Goal: Information Seeking & Learning: Check status

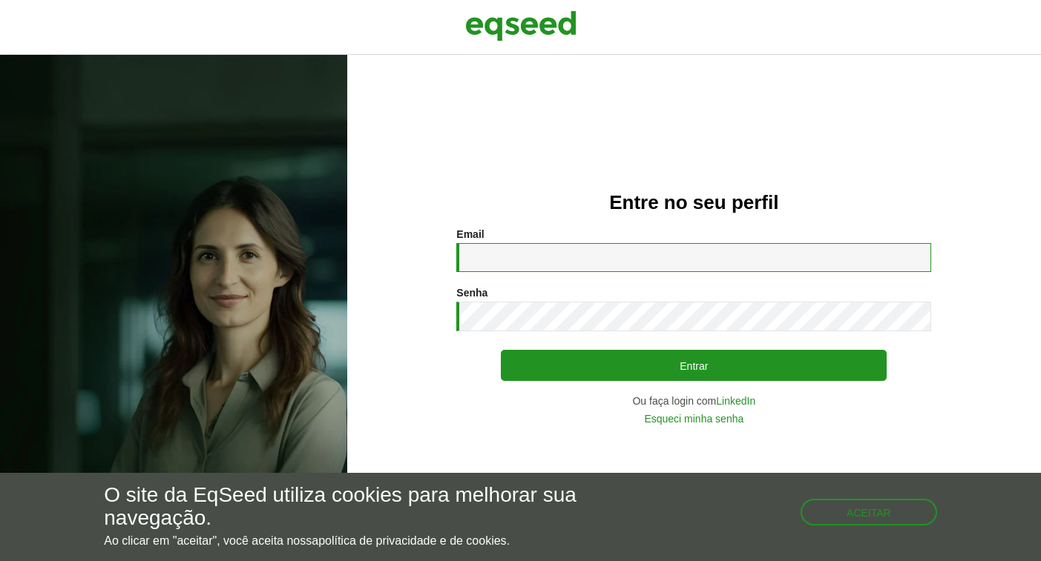
click at [547, 253] on input "Email *" at bounding box center [693, 257] width 475 height 29
type input "**********"
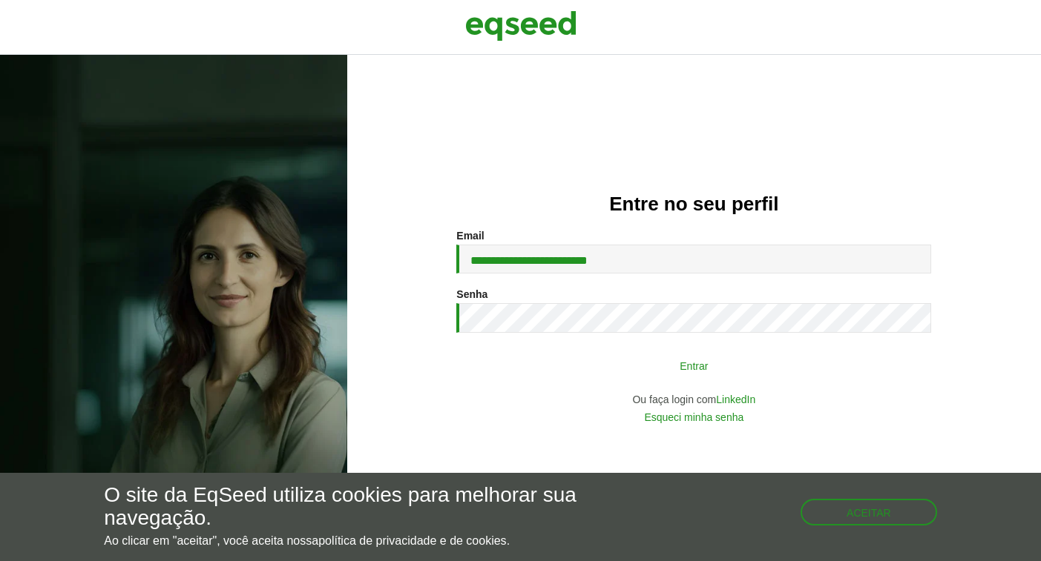
click at [683, 373] on button "Entrar" at bounding box center [694, 366] width 386 height 28
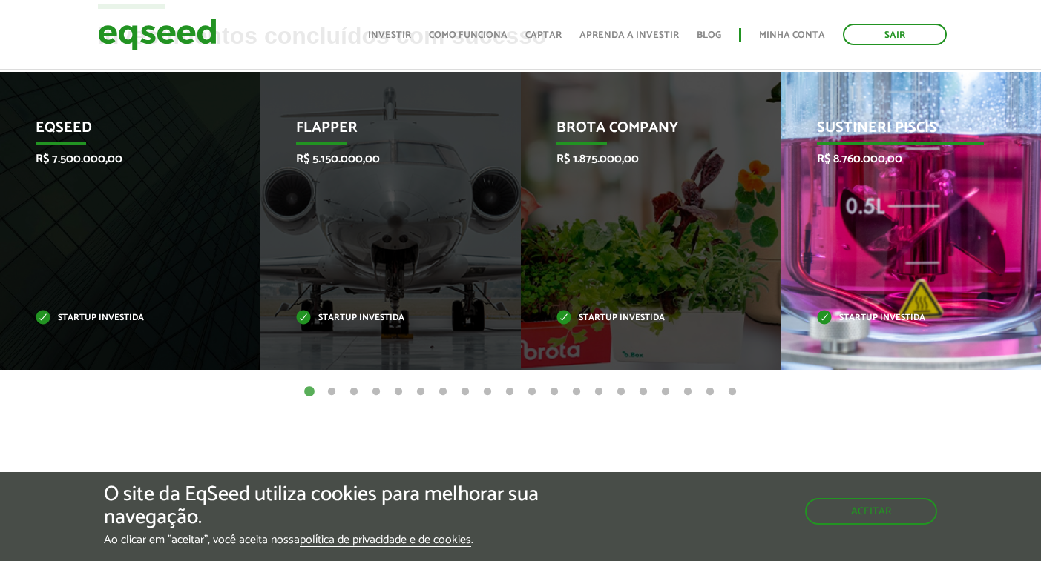
scroll to position [629, 0]
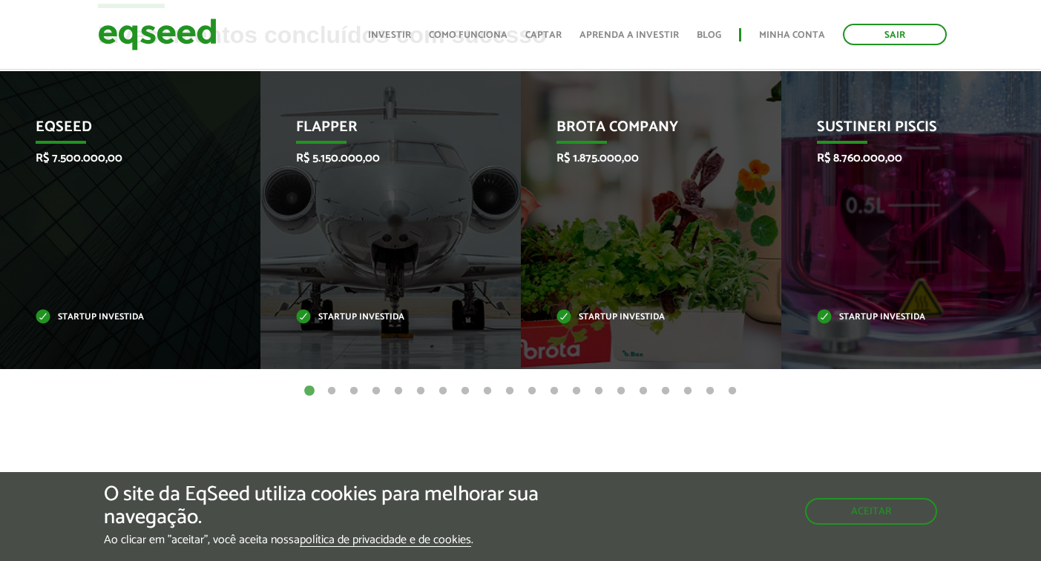
click at [333, 388] on button "2" at bounding box center [331, 391] width 15 height 15
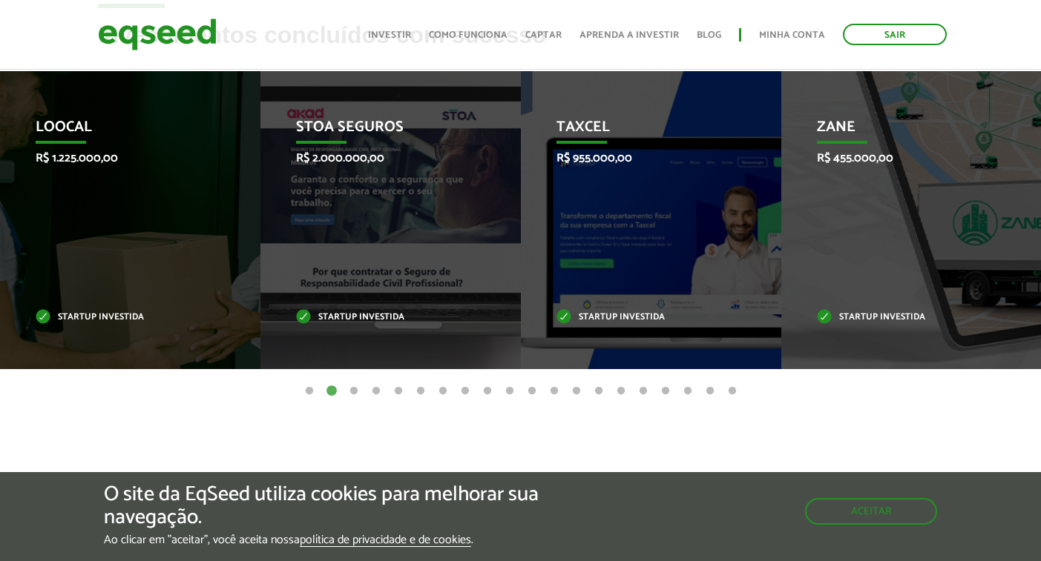
click at [308, 389] on button "1" at bounding box center [309, 391] width 15 height 15
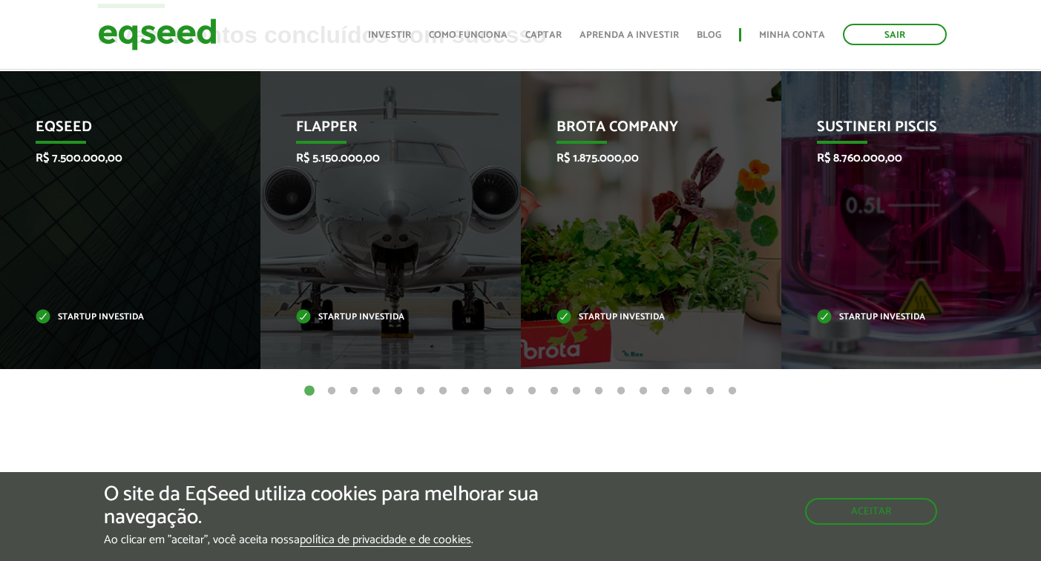
click at [330, 389] on button "2" at bounding box center [331, 391] width 15 height 15
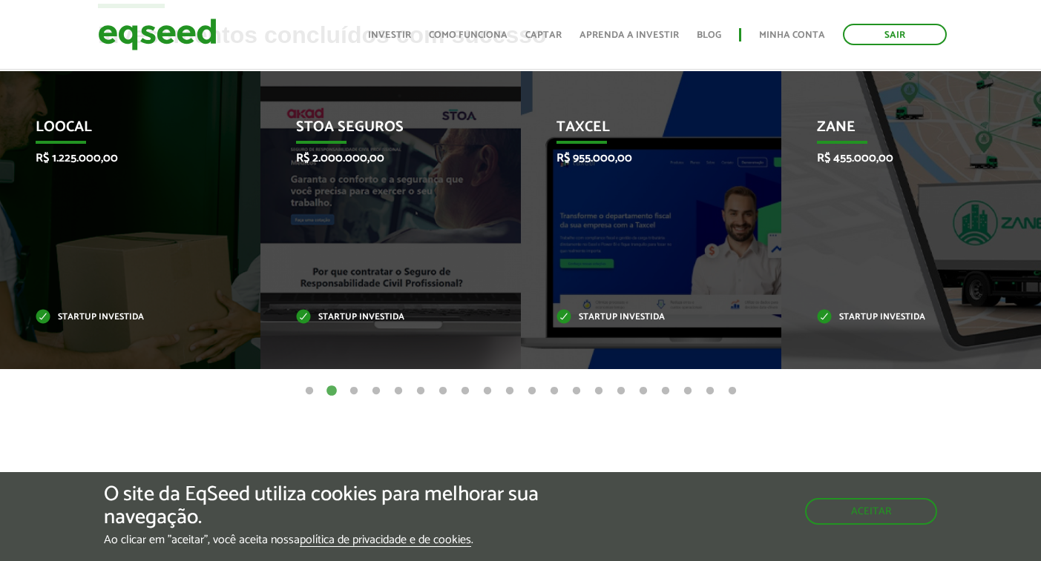
click at [352, 386] on button "3" at bounding box center [353, 391] width 15 height 15
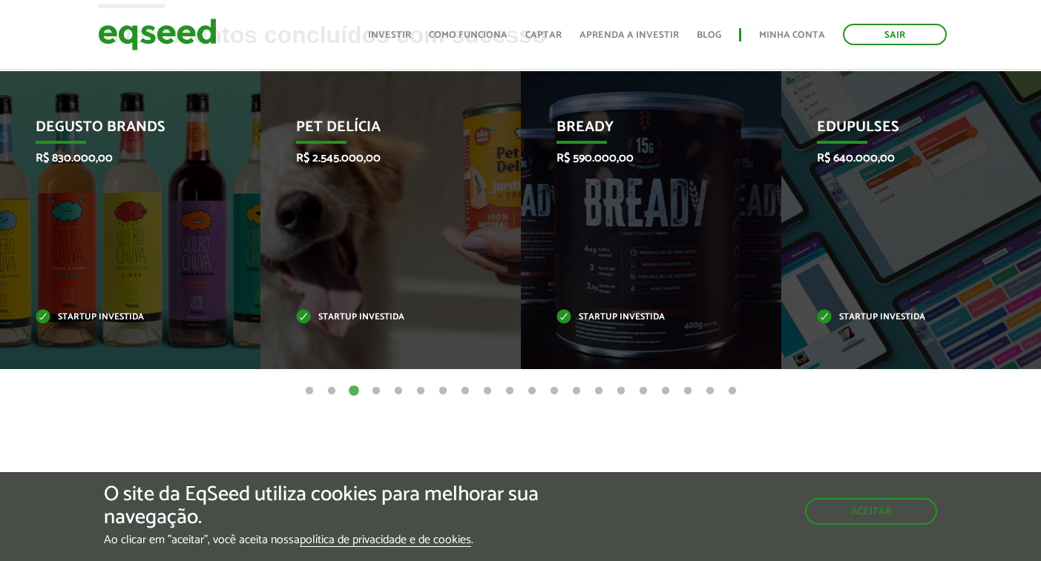
click at [375, 390] on button "4" at bounding box center [376, 391] width 15 height 15
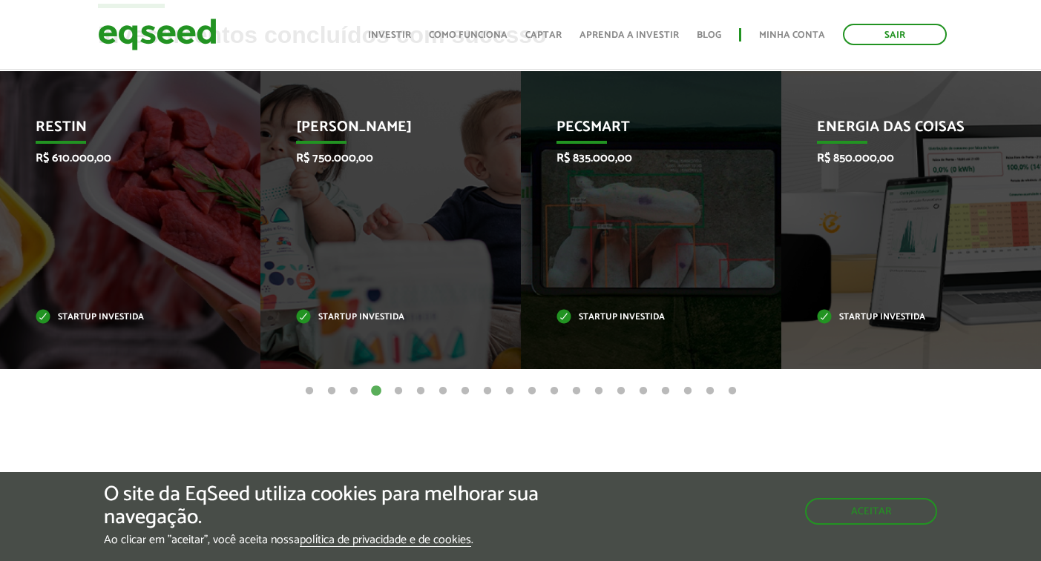
click at [397, 389] on button "5" at bounding box center [398, 391] width 15 height 15
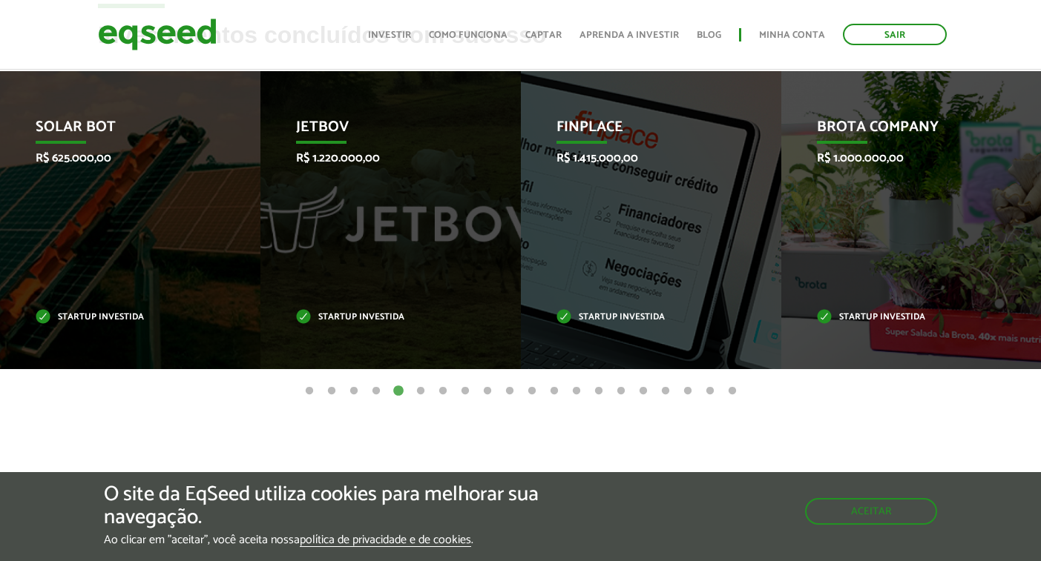
click at [420, 391] on button "6" at bounding box center [420, 391] width 15 height 15
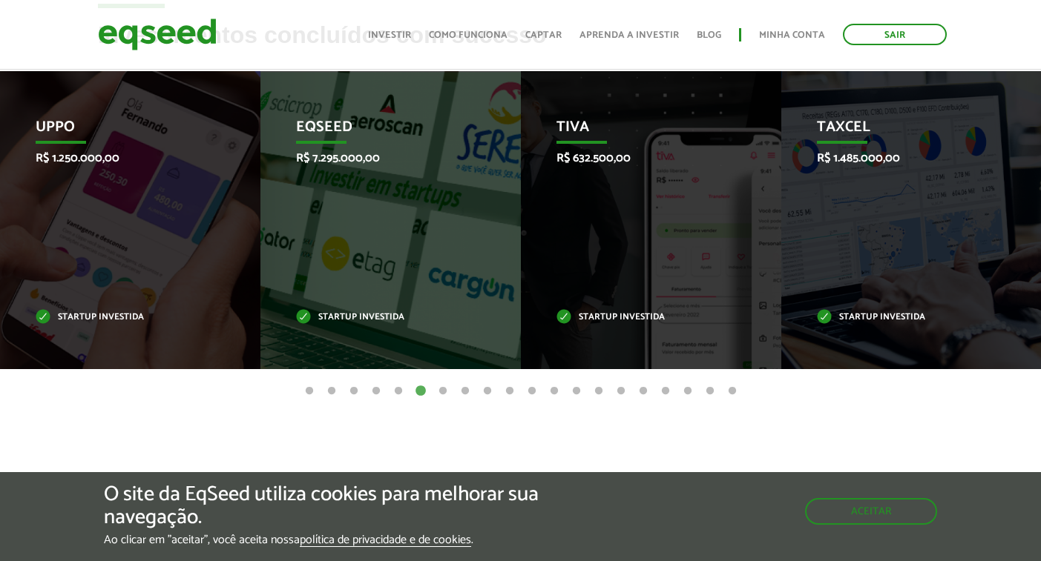
click at [444, 392] on button "7" at bounding box center [442, 391] width 15 height 15
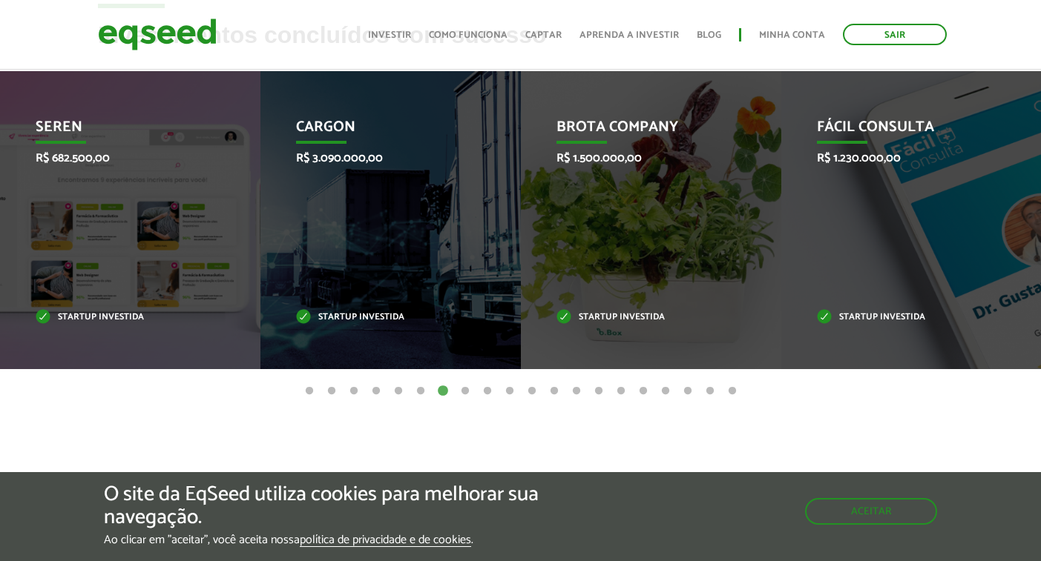
click at [461, 389] on button "8" at bounding box center [465, 391] width 15 height 15
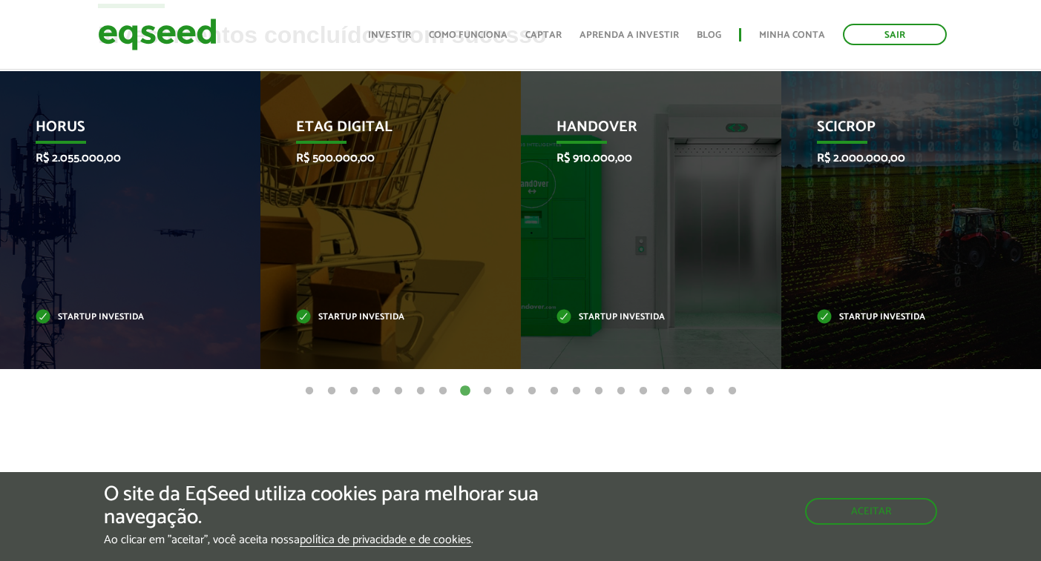
click at [488, 389] on button "9" at bounding box center [487, 391] width 15 height 15
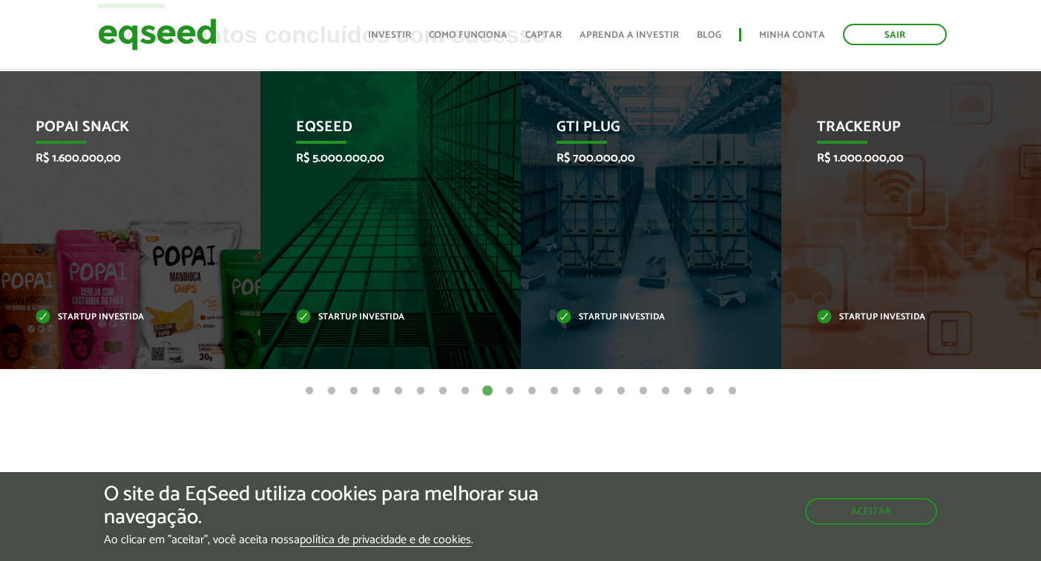
click at [511, 388] on button "10" at bounding box center [509, 391] width 15 height 15
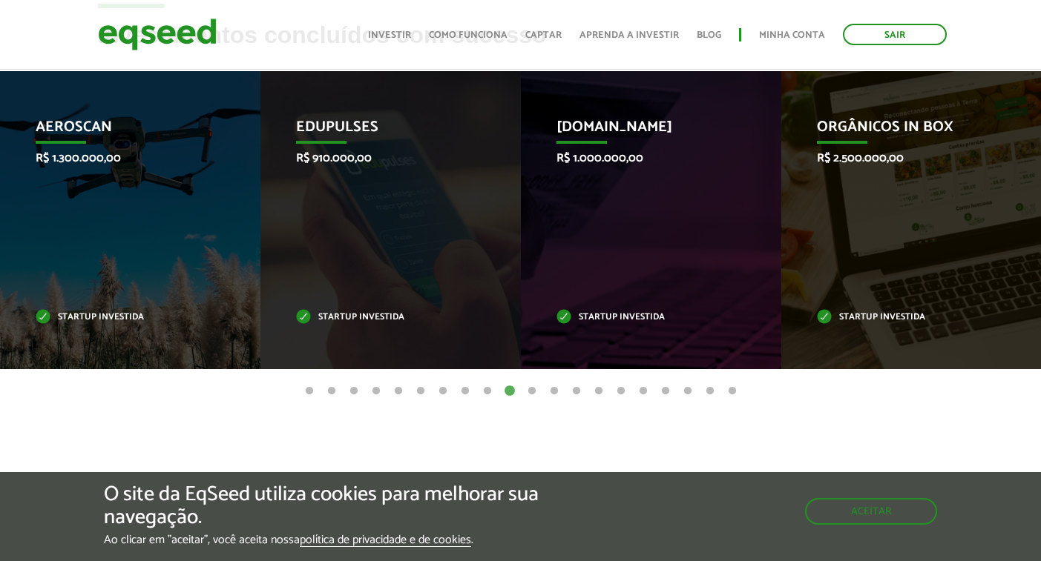
click at [533, 391] on button "11" at bounding box center [531, 391] width 15 height 15
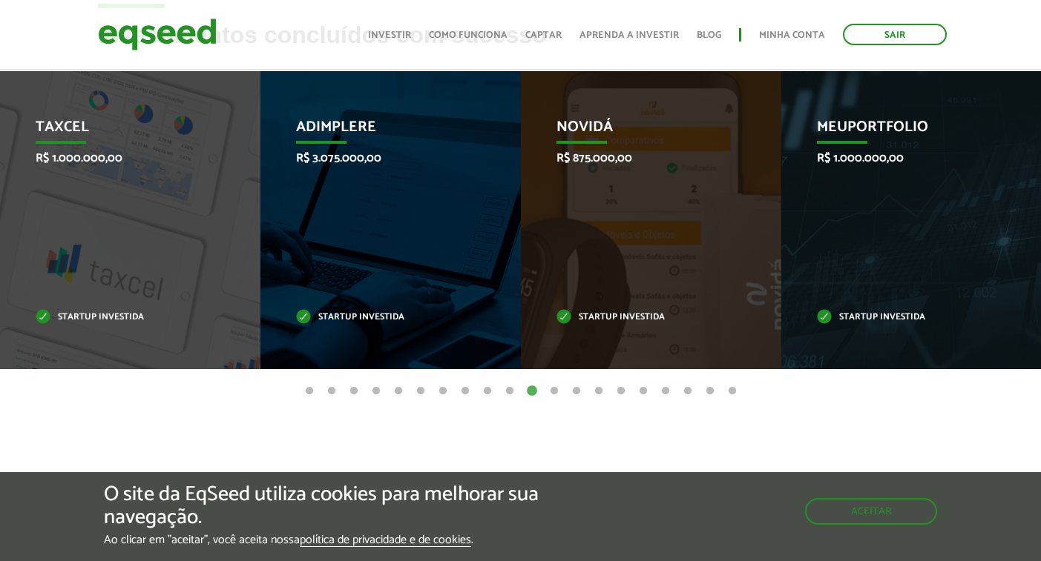
click at [553, 388] on button "12" at bounding box center [554, 391] width 15 height 15
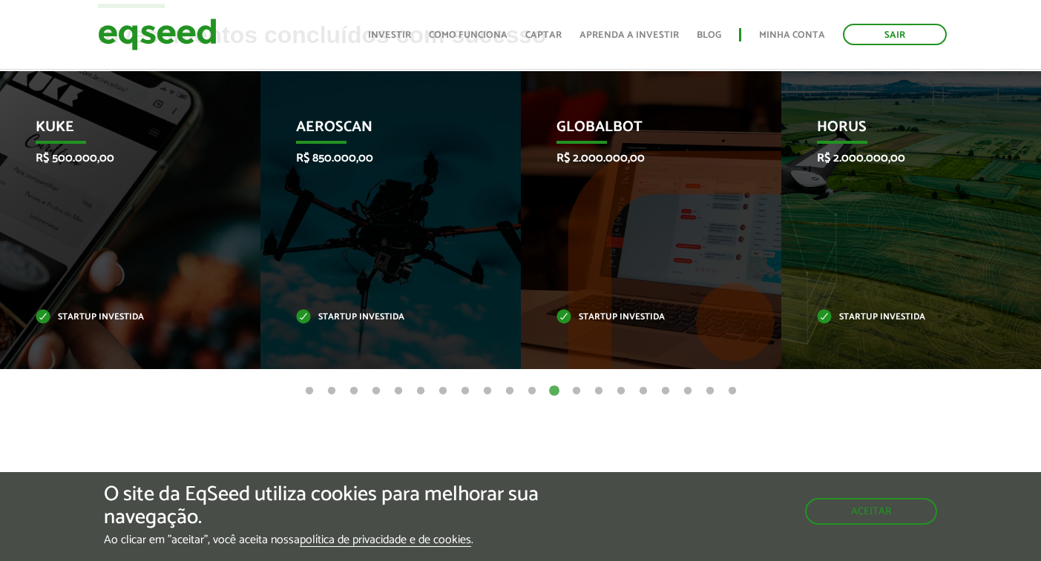
click at [577, 390] on button "13" at bounding box center [576, 391] width 15 height 15
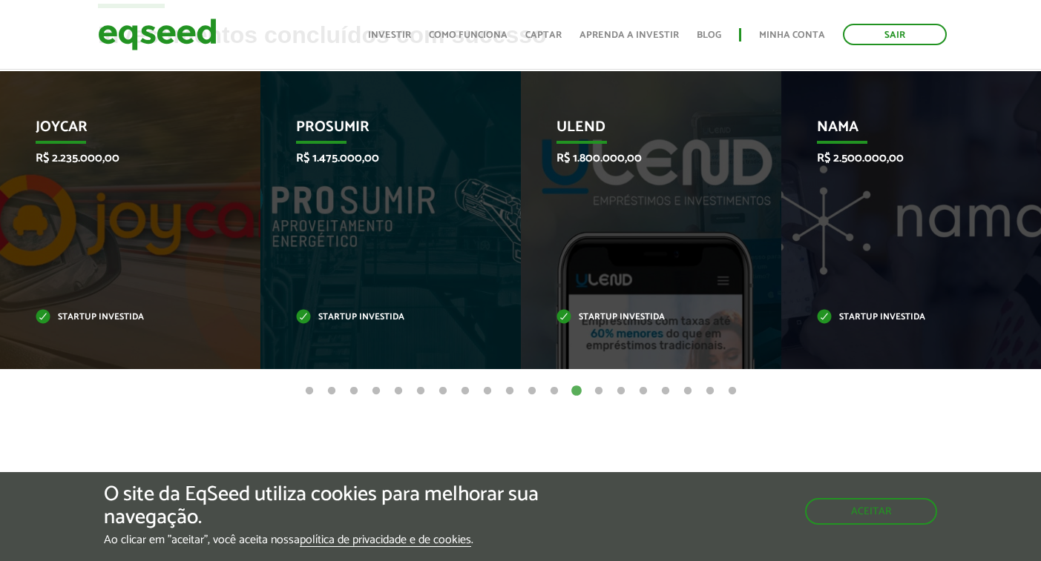
click at [595, 390] on button "14" at bounding box center [598, 391] width 15 height 15
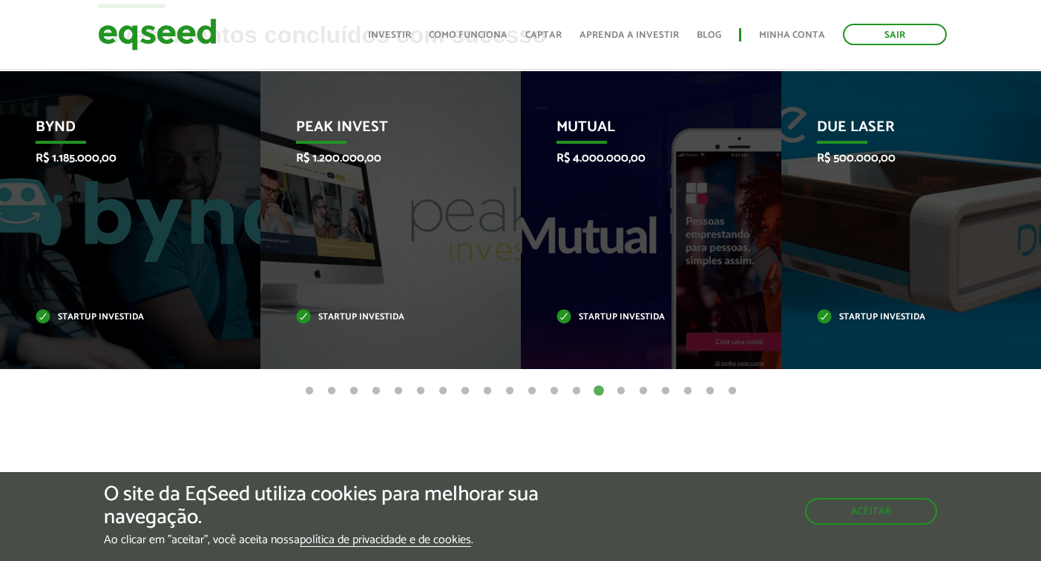
click at [619, 388] on button "15" at bounding box center [620, 391] width 15 height 15
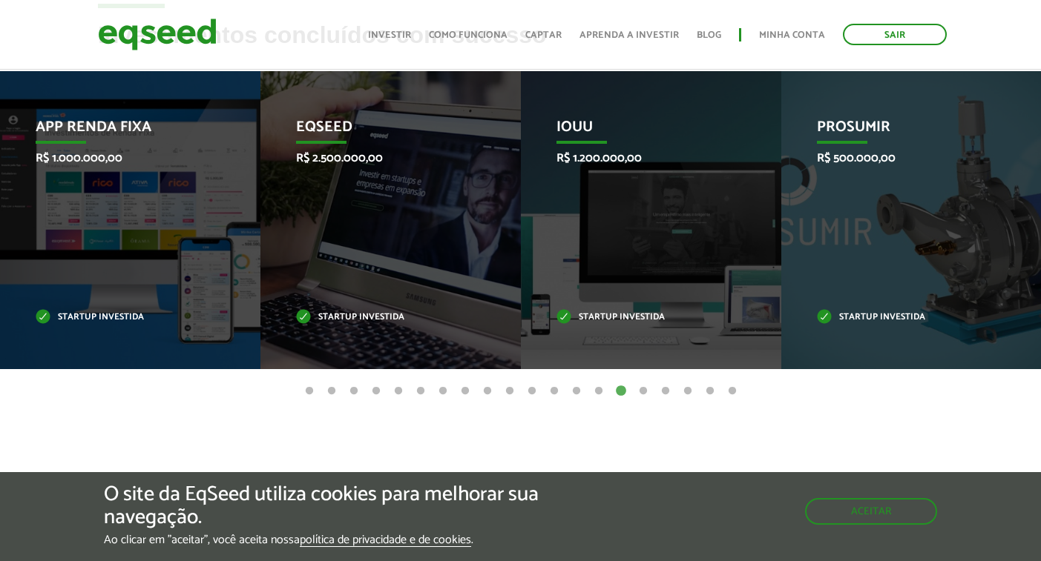
click at [642, 386] on button "16" at bounding box center [643, 391] width 15 height 15
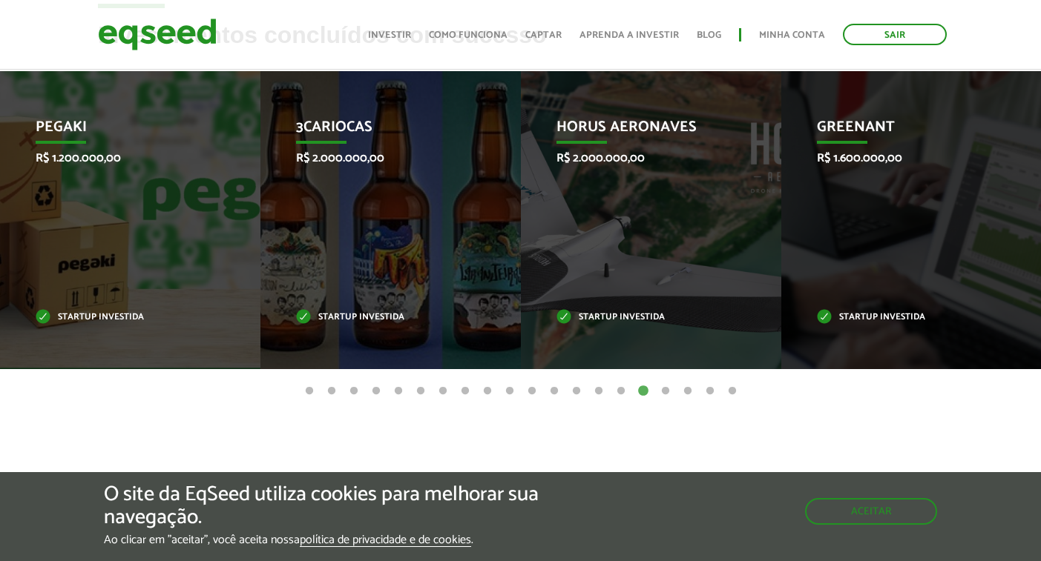
click at [667, 391] on button "17" at bounding box center [665, 391] width 15 height 15
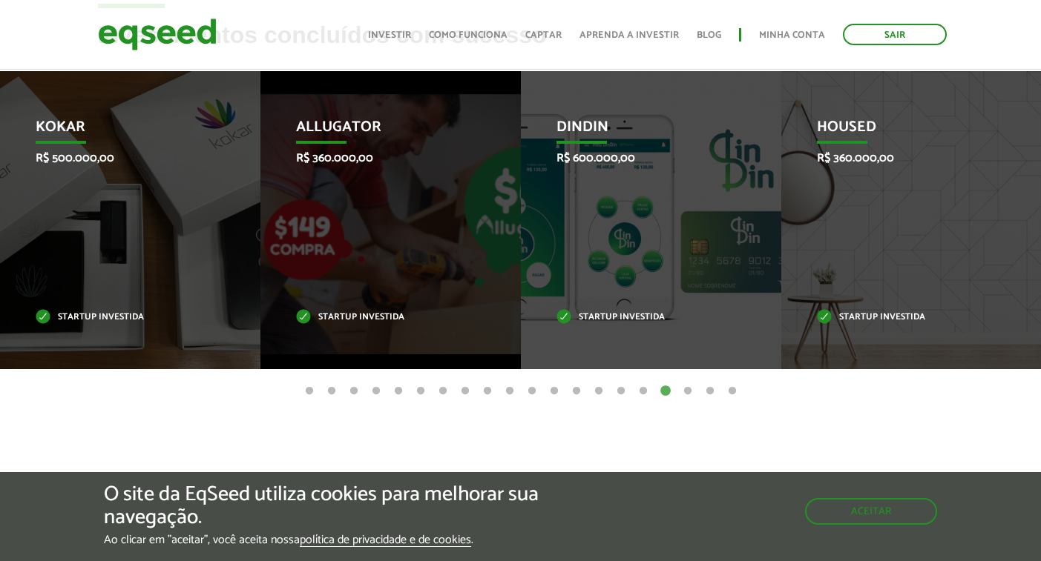
click at [687, 391] on button "18" at bounding box center [687, 391] width 15 height 15
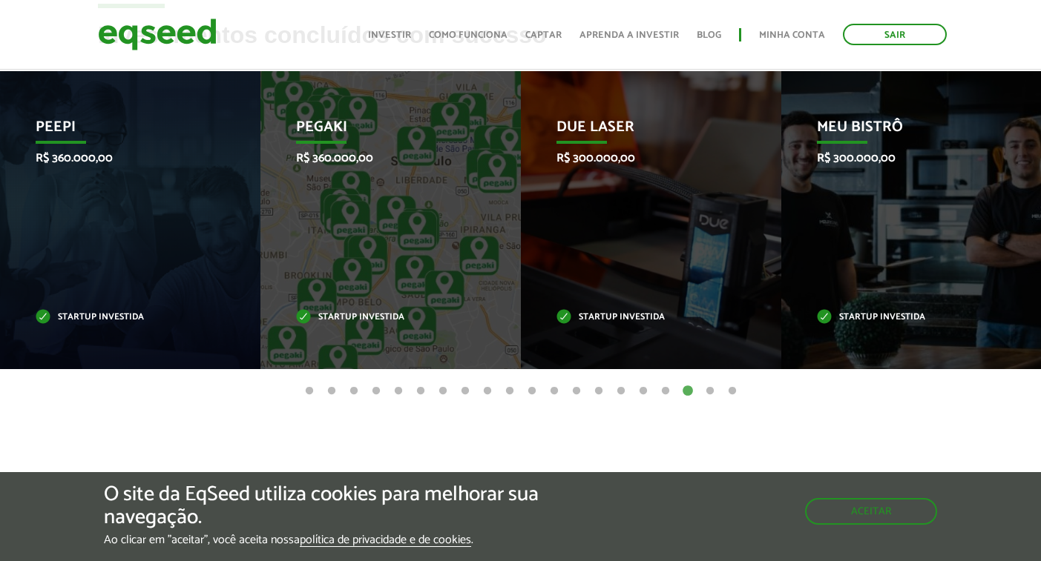
click at [707, 390] on button "19" at bounding box center [709, 391] width 15 height 15
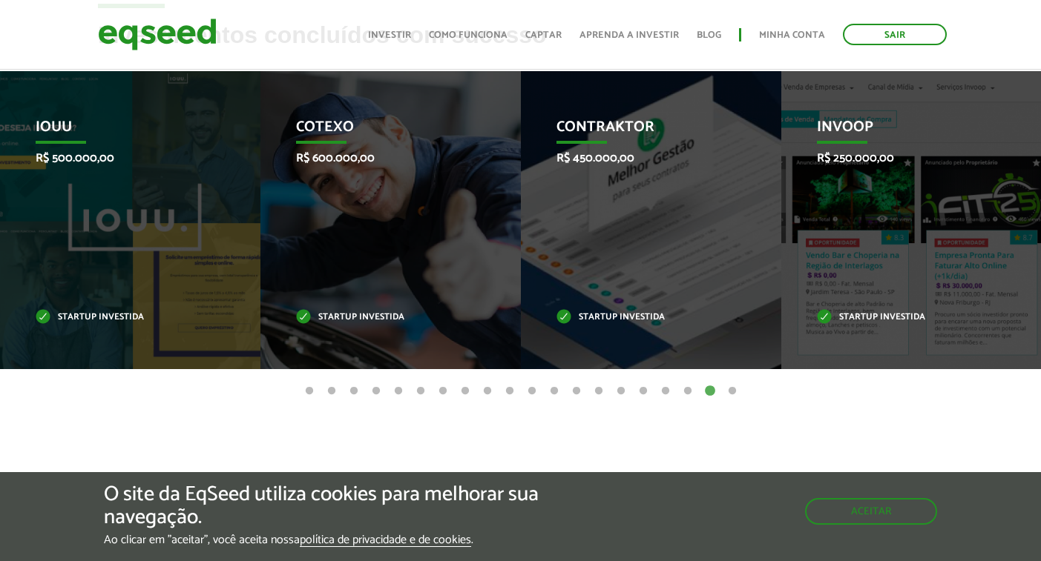
click at [734, 391] on button "20" at bounding box center [732, 391] width 15 height 15
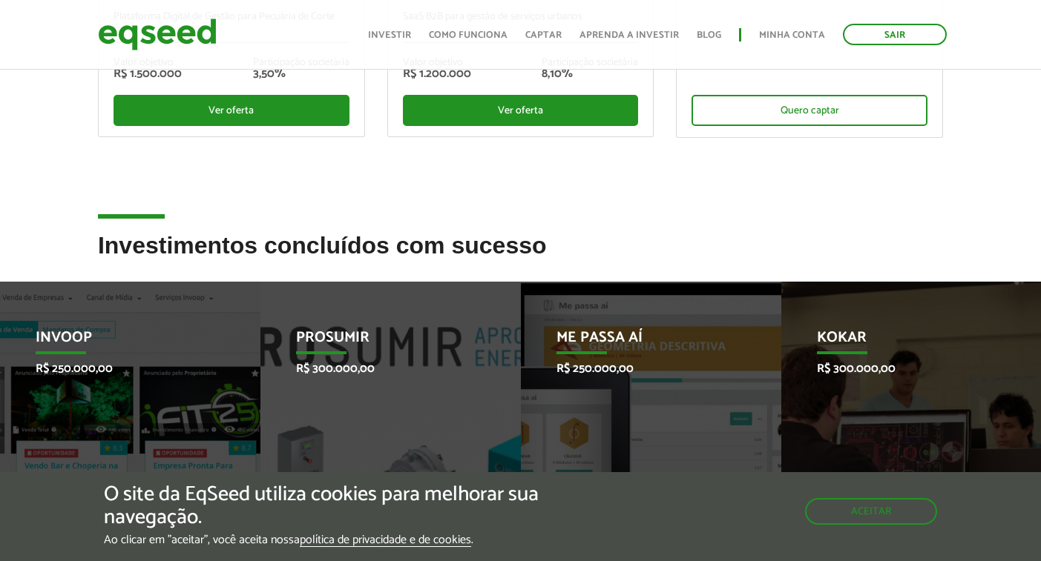
scroll to position [419, 0]
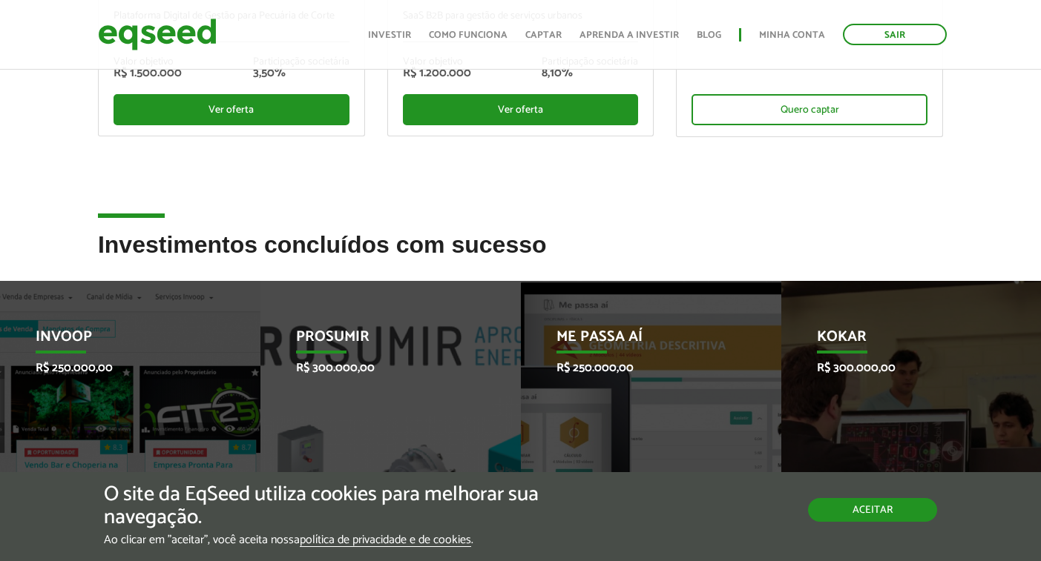
click at [879, 508] on button "Aceitar" at bounding box center [872, 510] width 129 height 24
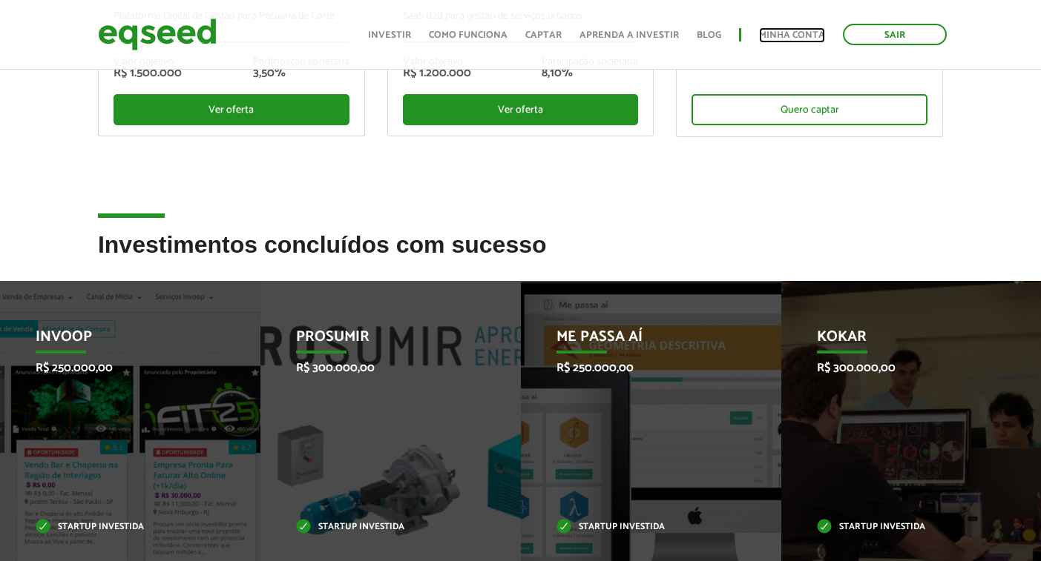
click at [787, 33] on link "Minha conta" at bounding box center [792, 35] width 66 height 10
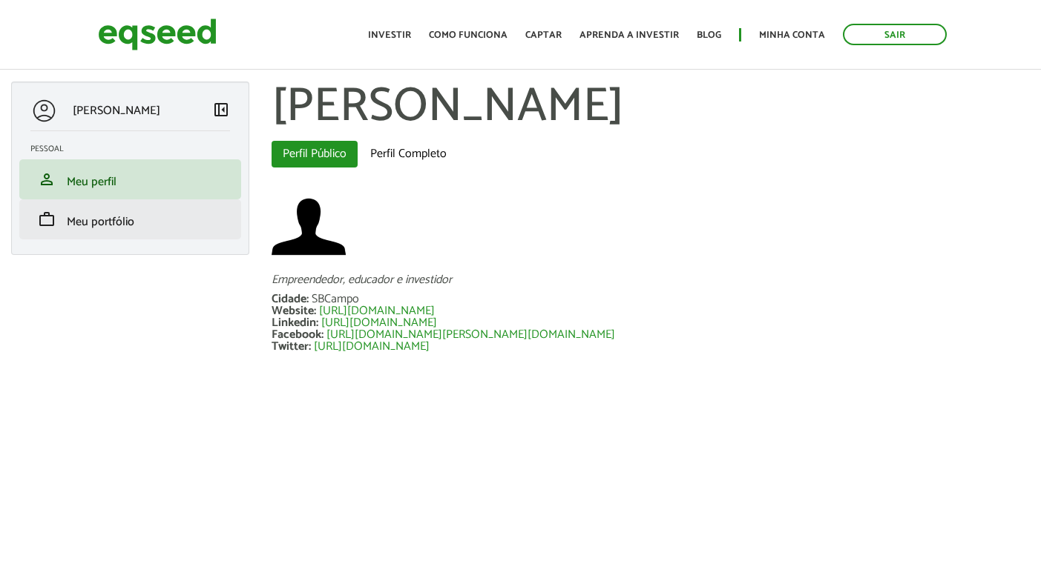
click at [153, 234] on li "work Meu portfólio" at bounding box center [130, 220] width 222 height 40
click at [125, 225] on span "Meu portfólio" at bounding box center [100, 222] width 67 height 20
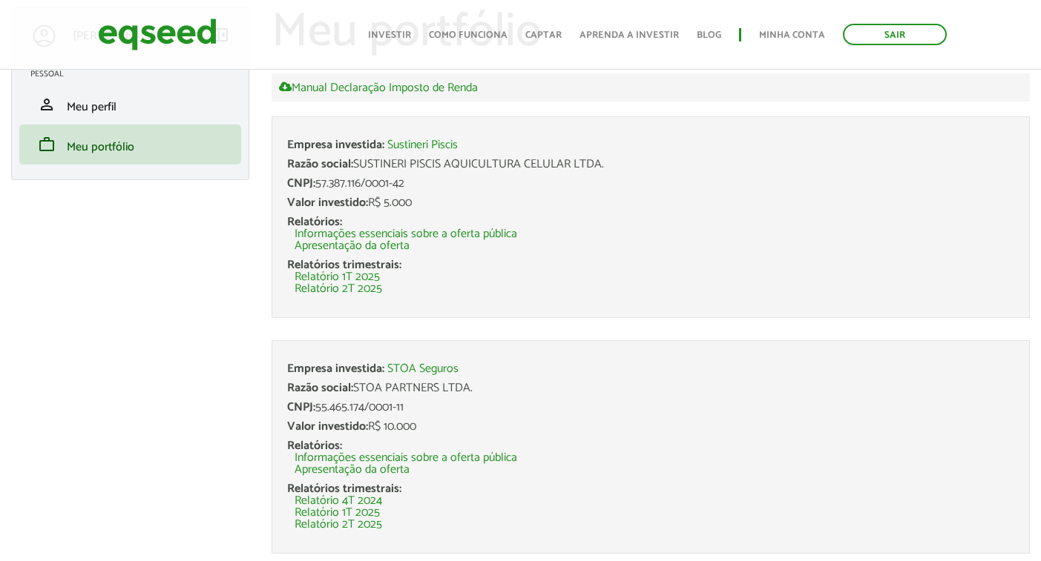
scroll to position [70, 0]
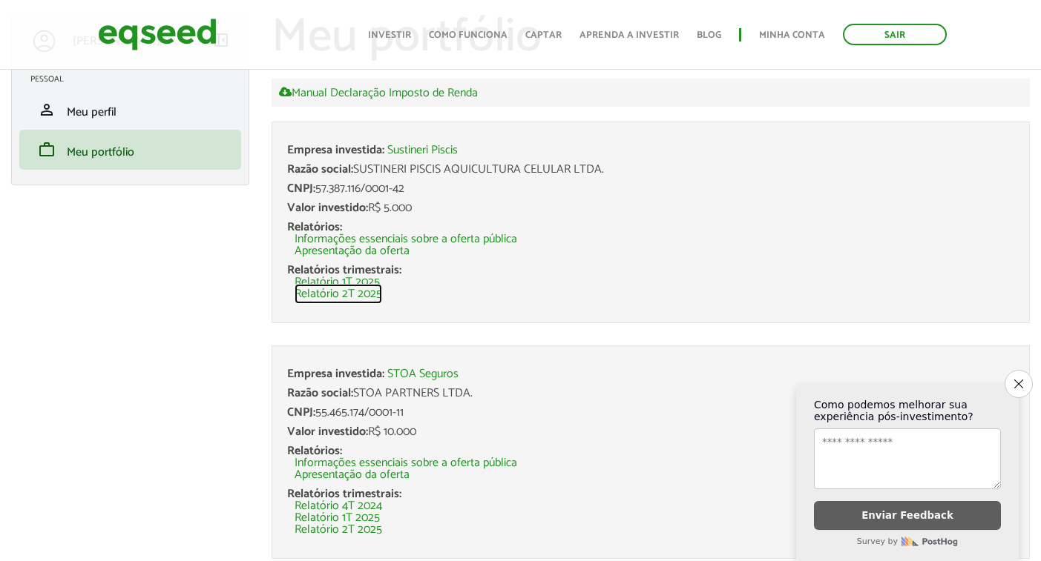
click at [355, 293] on link "Relatório 2T 2025" at bounding box center [338, 295] width 88 height 12
